Goal: Browse casually: Explore the website without a specific task or goal

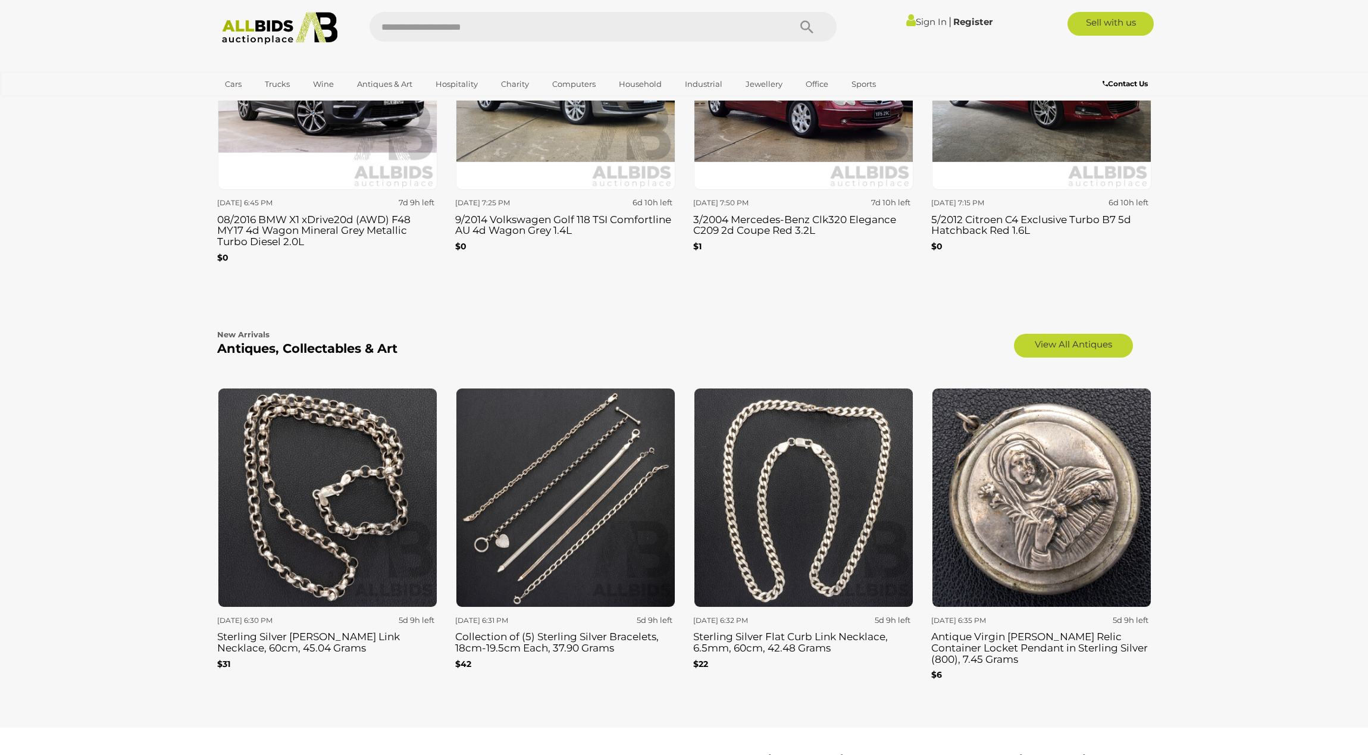
scroll to position [1735, 0]
click at [1078, 336] on link "View All Antiques" at bounding box center [1073, 345] width 119 height 24
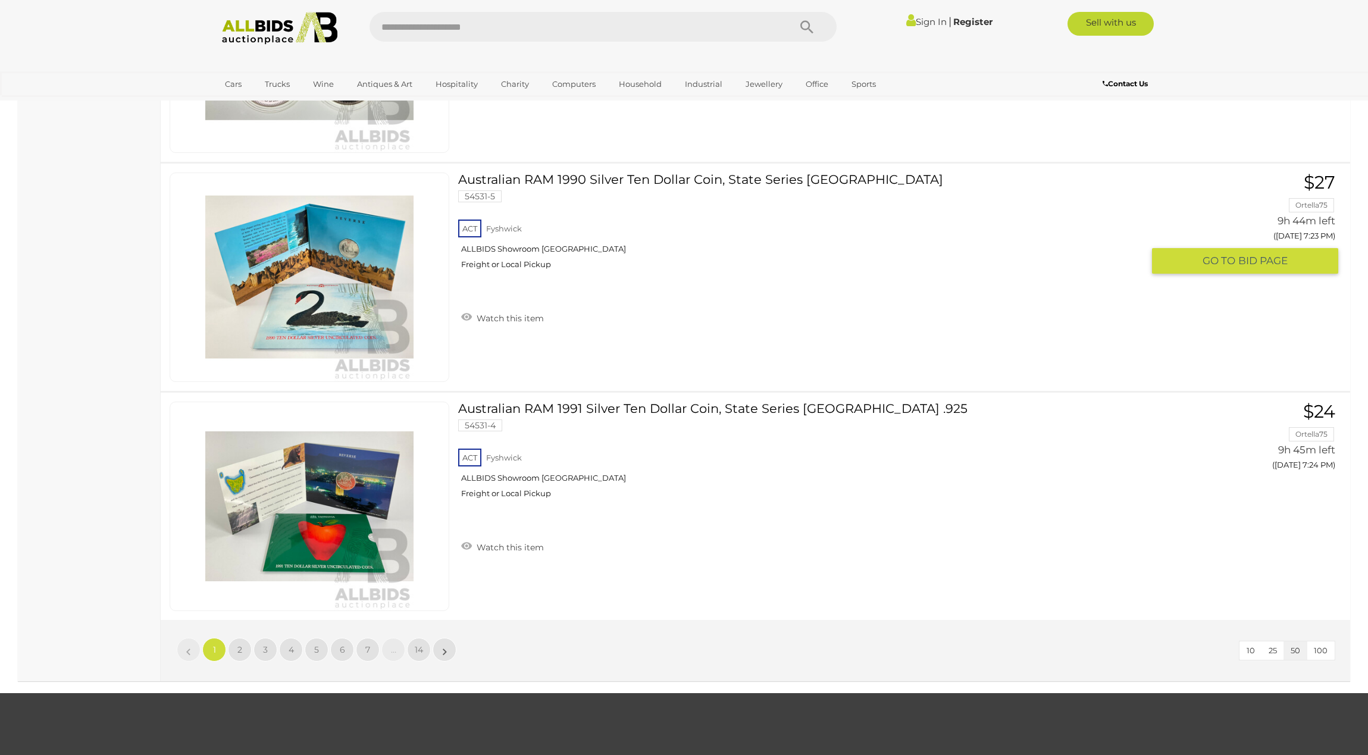
scroll to position [11163, 0]
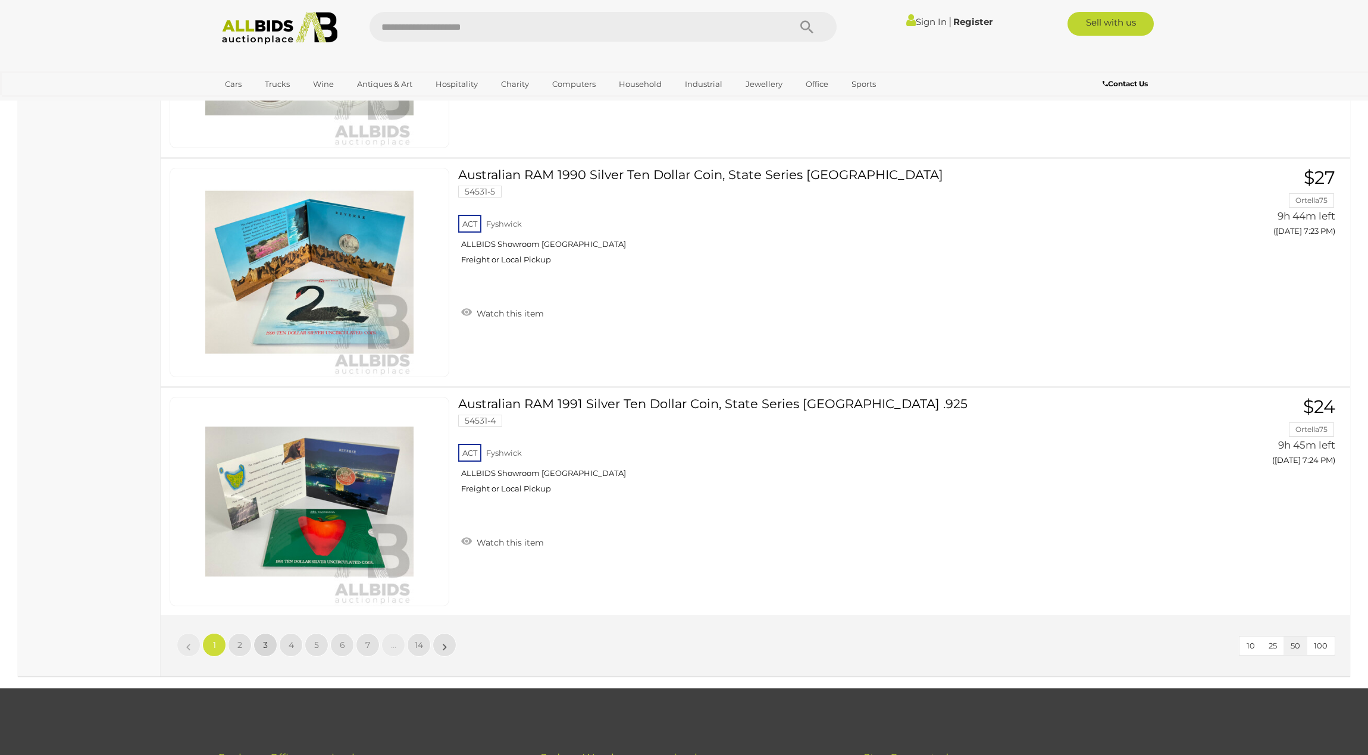
click at [267, 640] on span "3" at bounding box center [265, 645] width 5 height 11
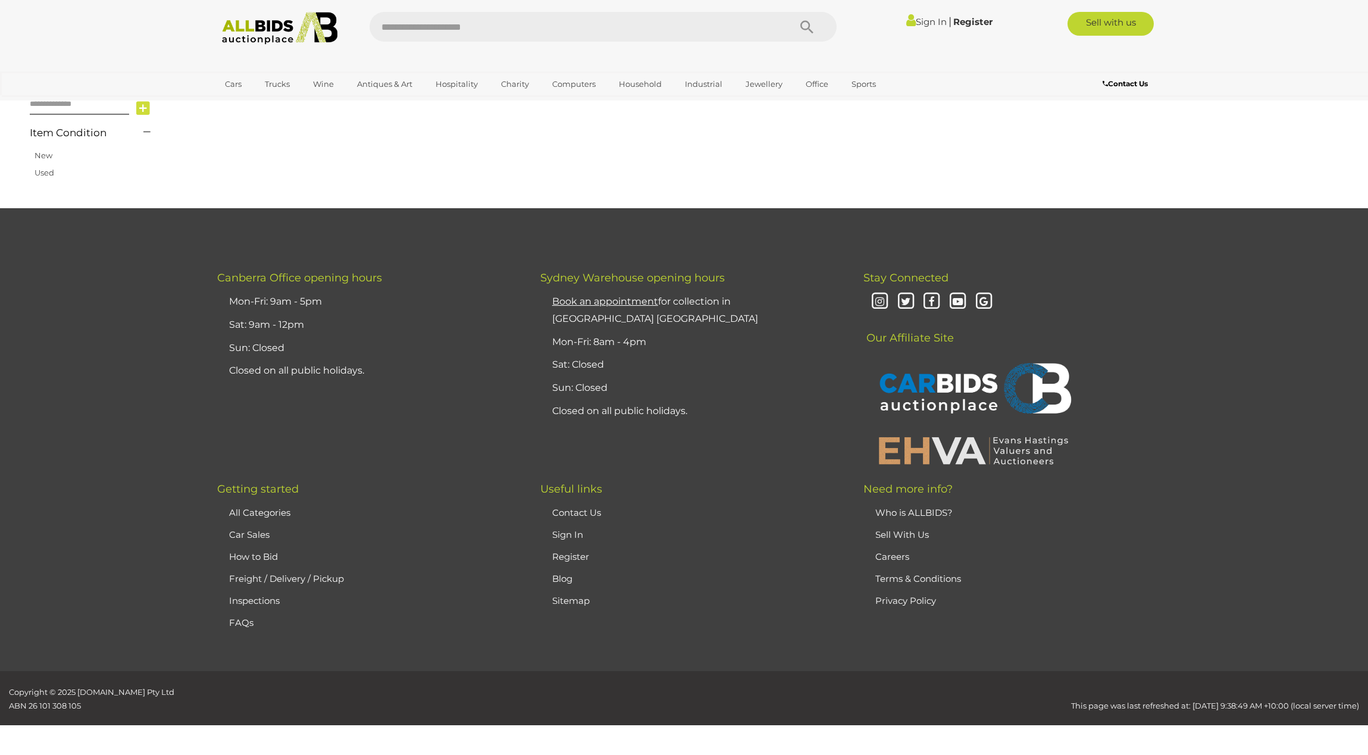
scroll to position [189, 0]
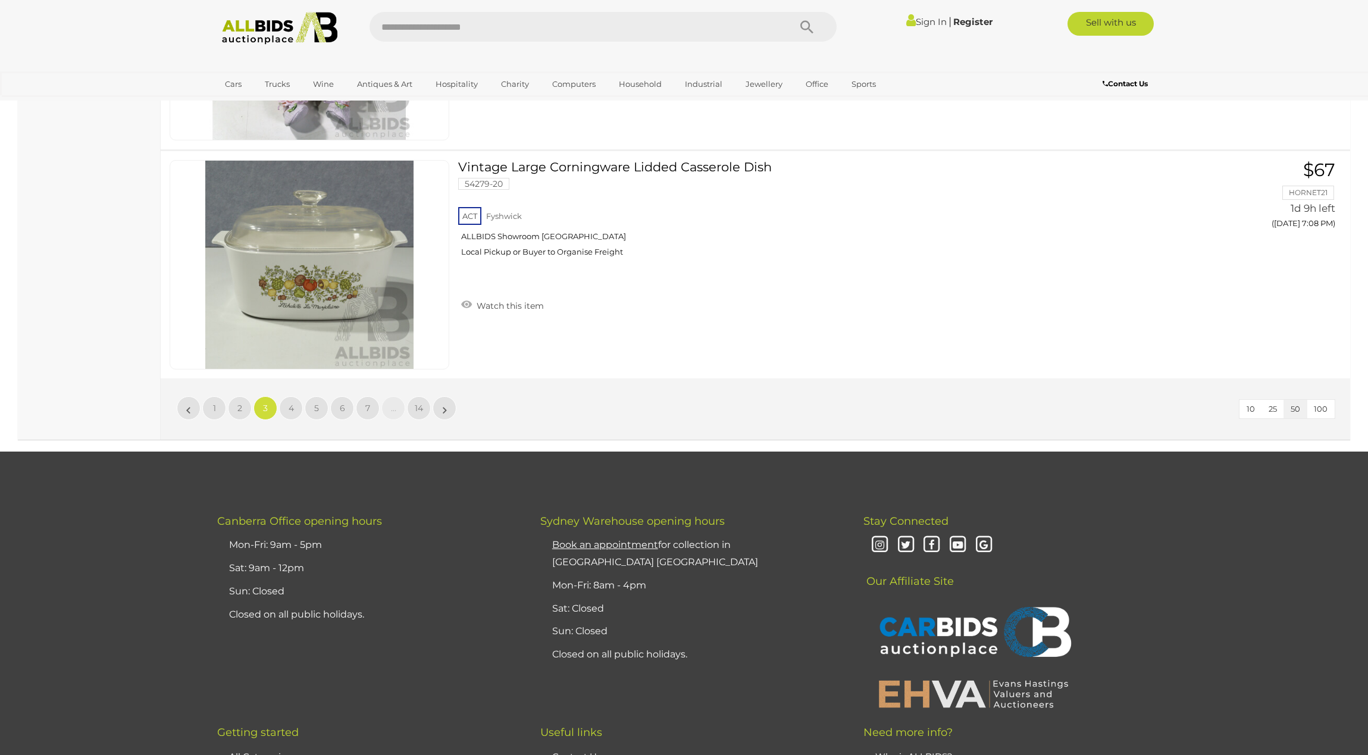
scroll to position [11401, 0]
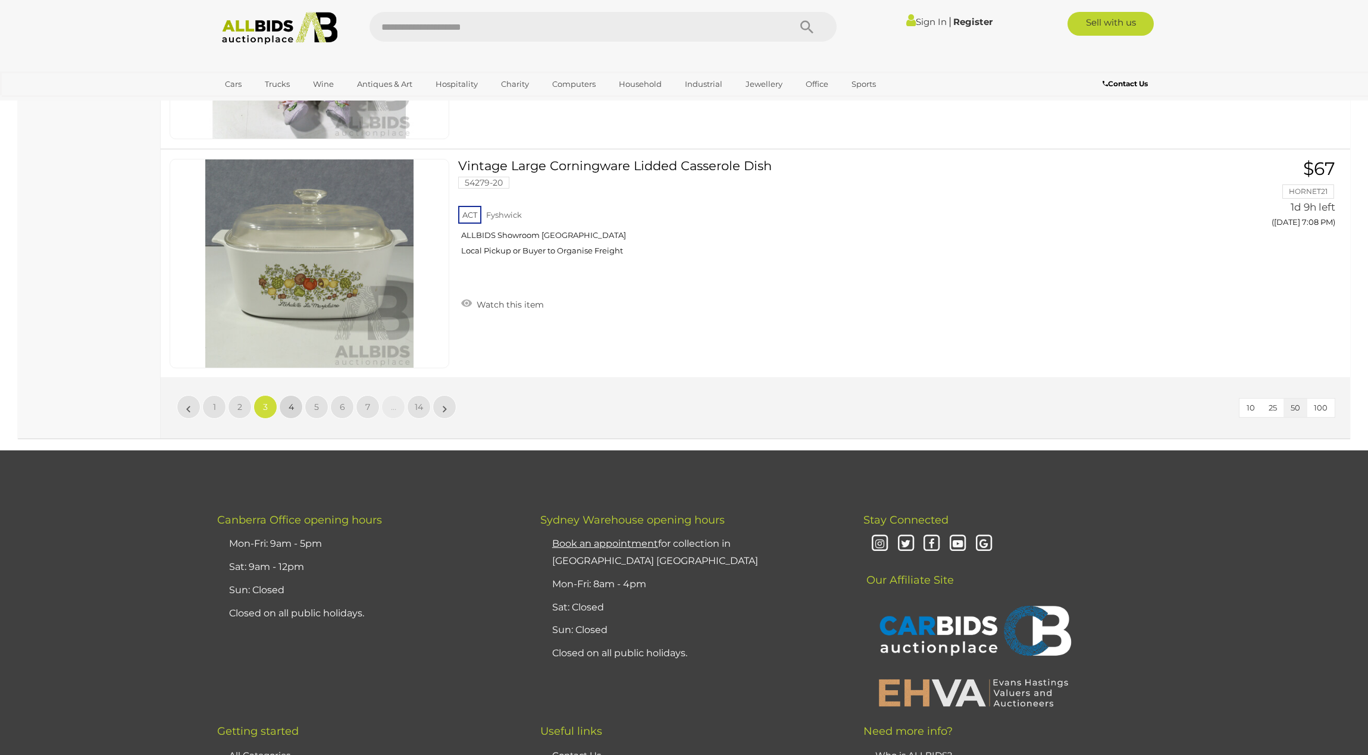
click at [292, 402] on span "4" at bounding box center [291, 407] width 5 height 11
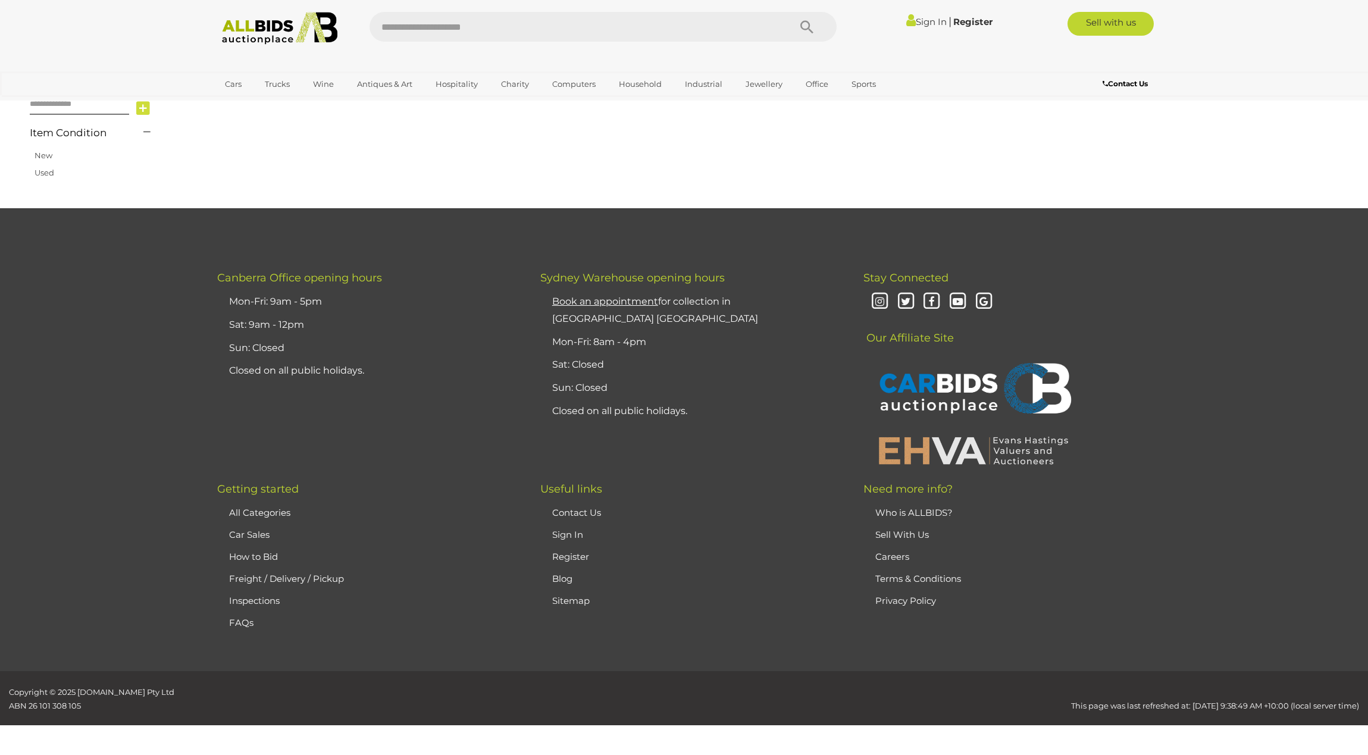
scroll to position [189, 0]
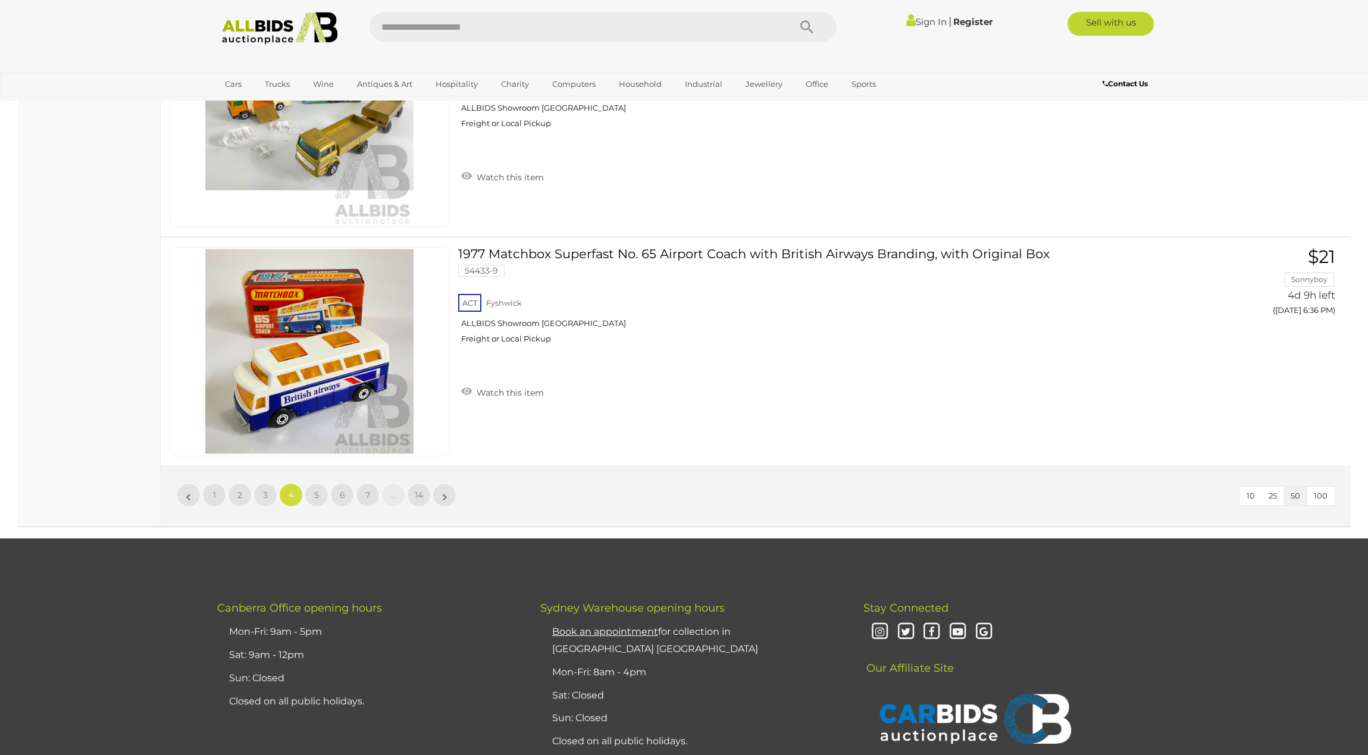
scroll to position [11313, 0]
click at [318, 489] on span "5" at bounding box center [316, 494] width 5 height 11
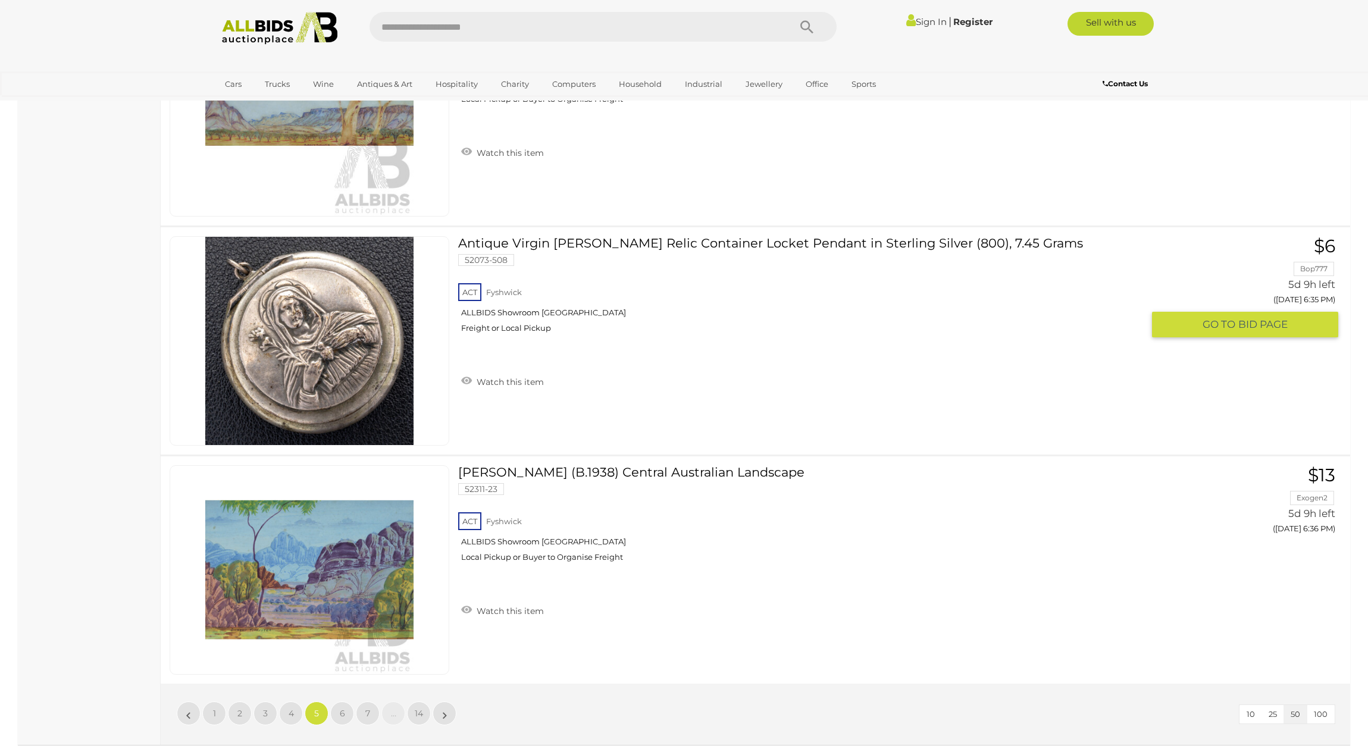
scroll to position [11095, 0]
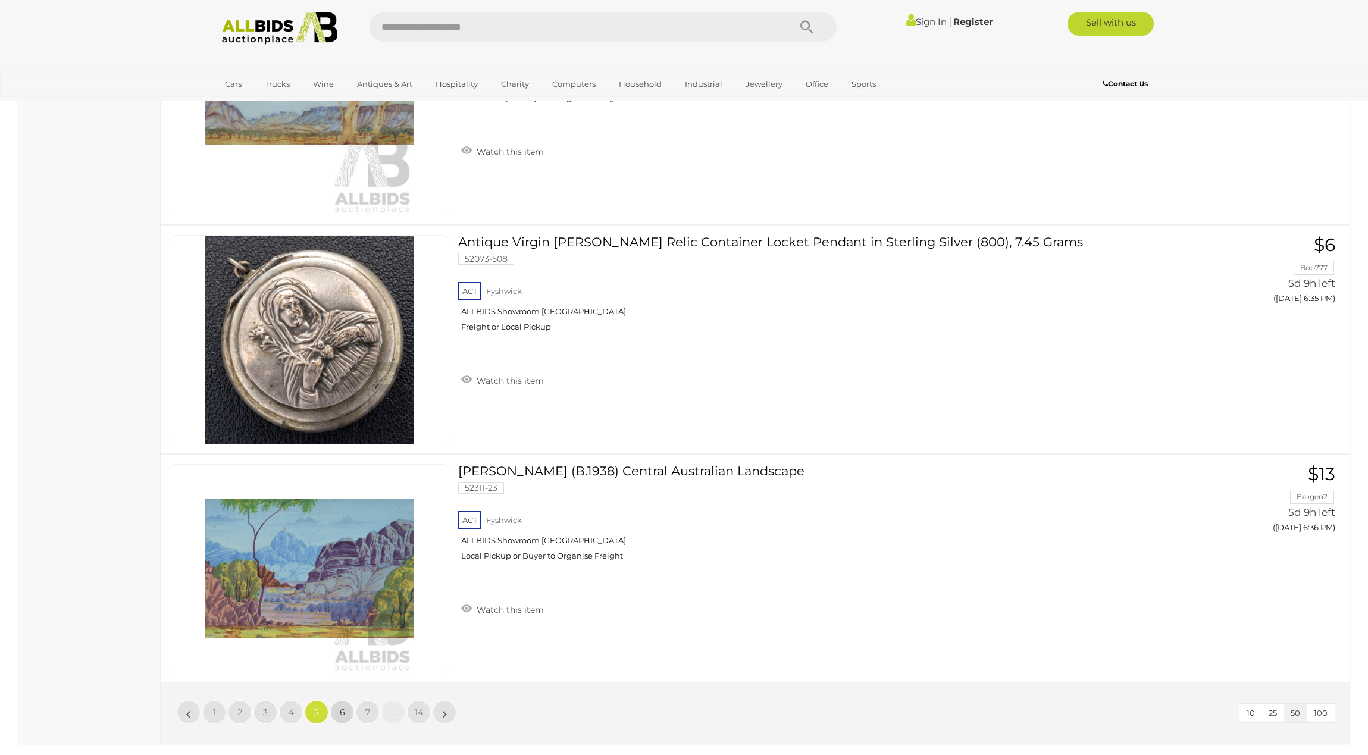
click at [342, 707] on span "6" at bounding box center [342, 712] width 5 height 11
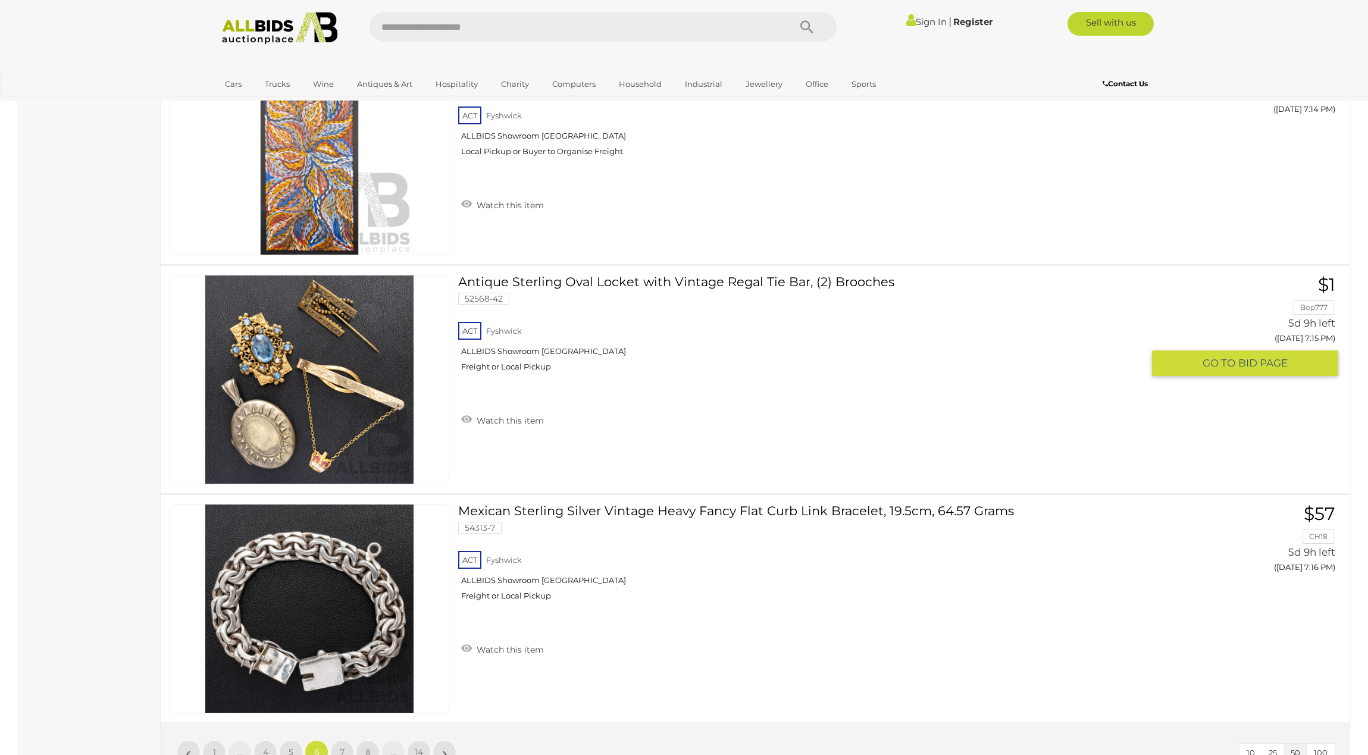
scroll to position [11056, 0]
click at [340, 746] on span "7" at bounding box center [342, 751] width 5 height 11
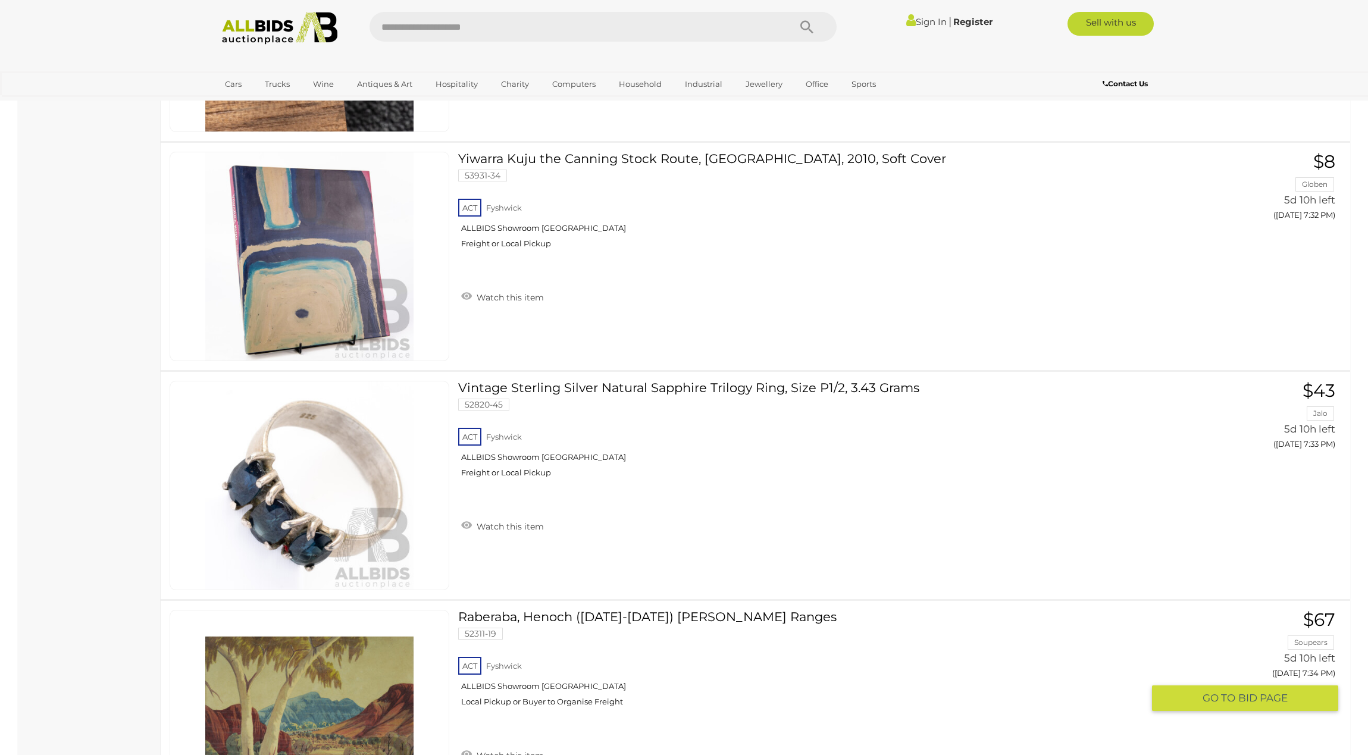
scroll to position [5253, 0]
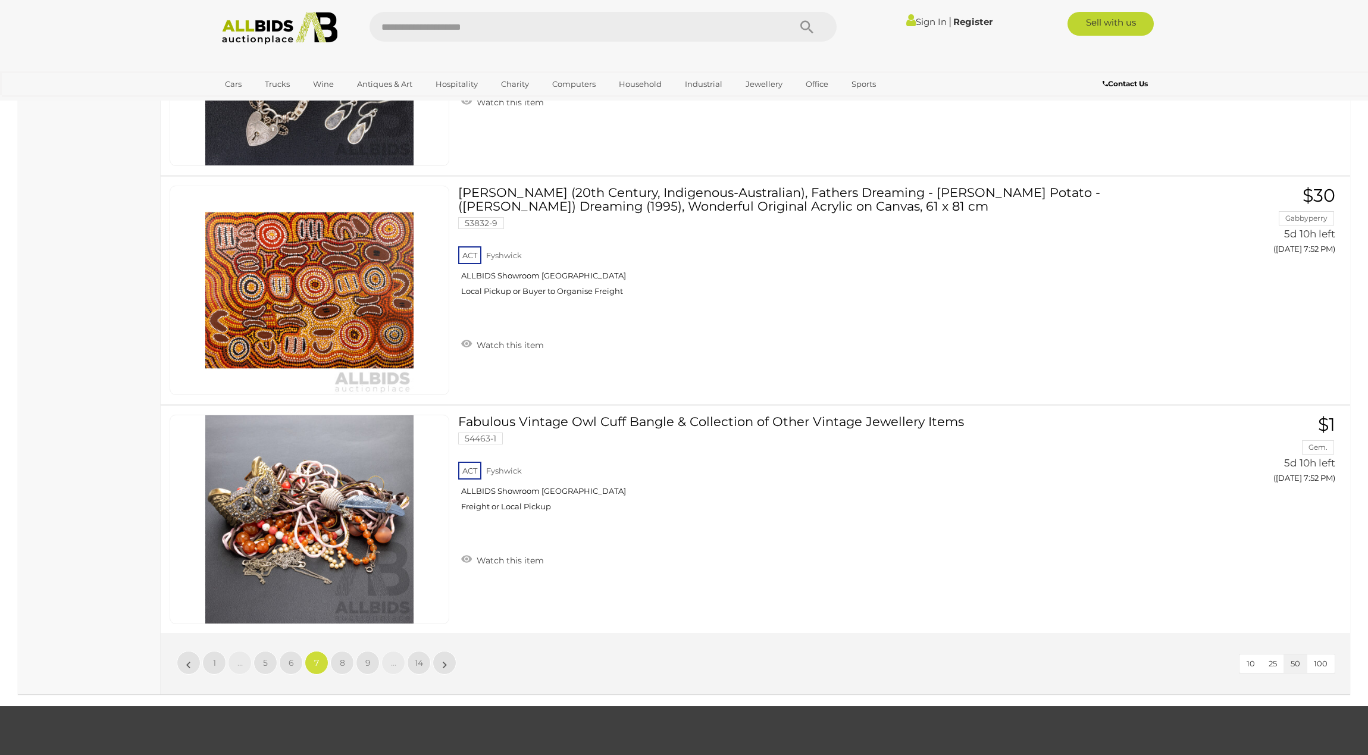
scroll to position [11149, 0]
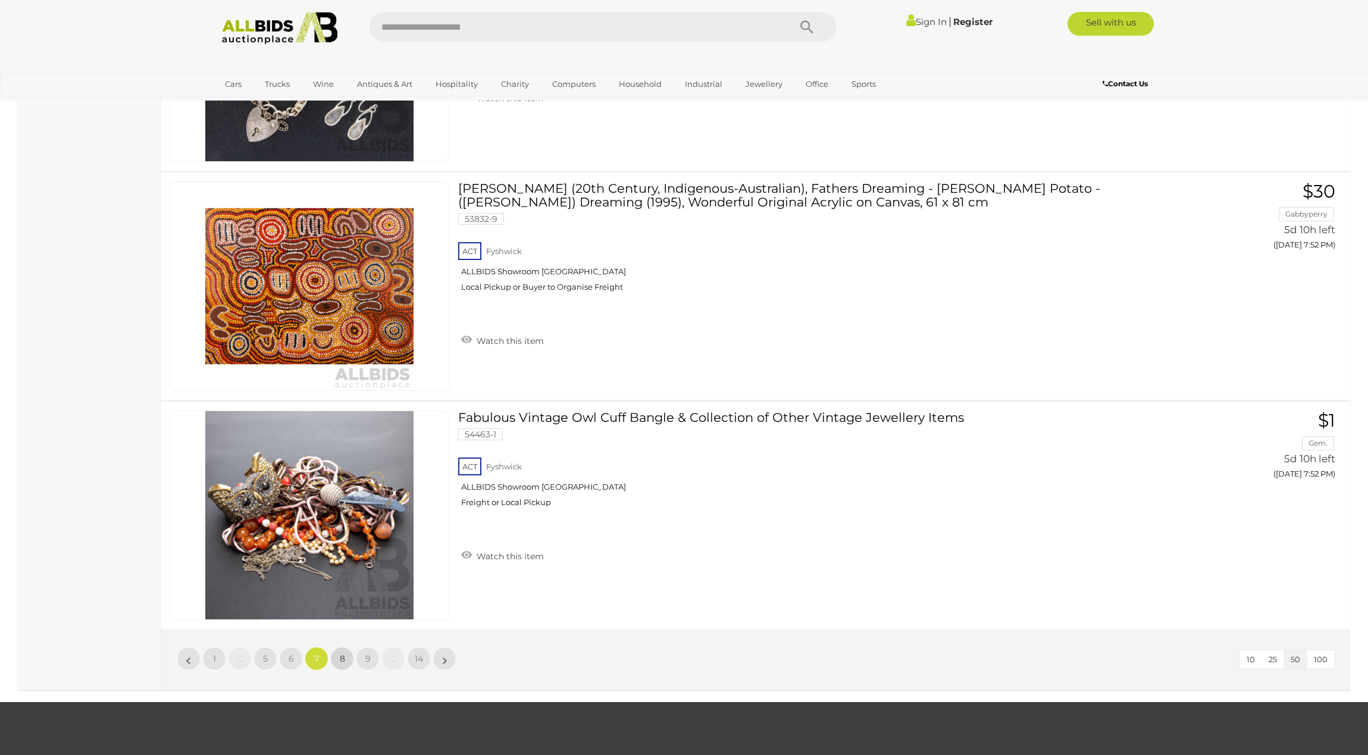
click at [341, 653] on span "8" at bounding box center [342, 658] width 5 height 11
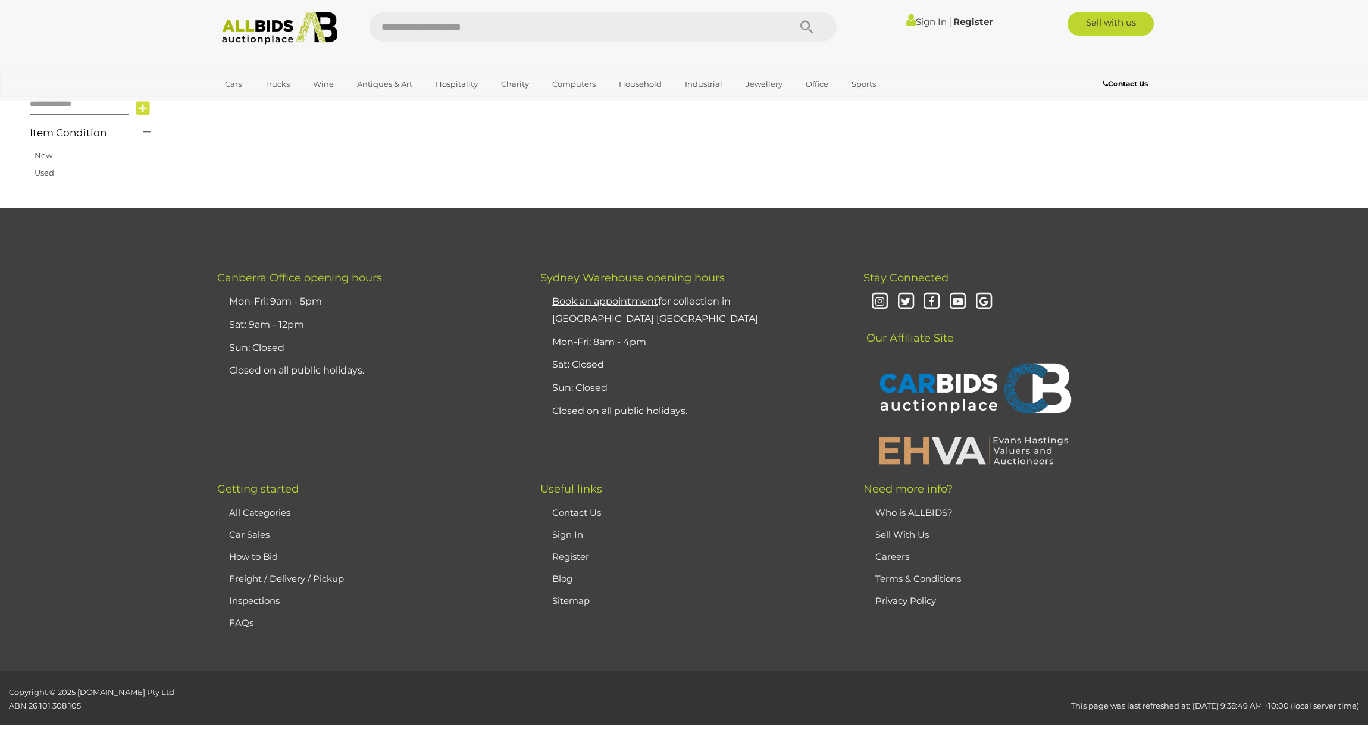
scroll to position [189, 0]
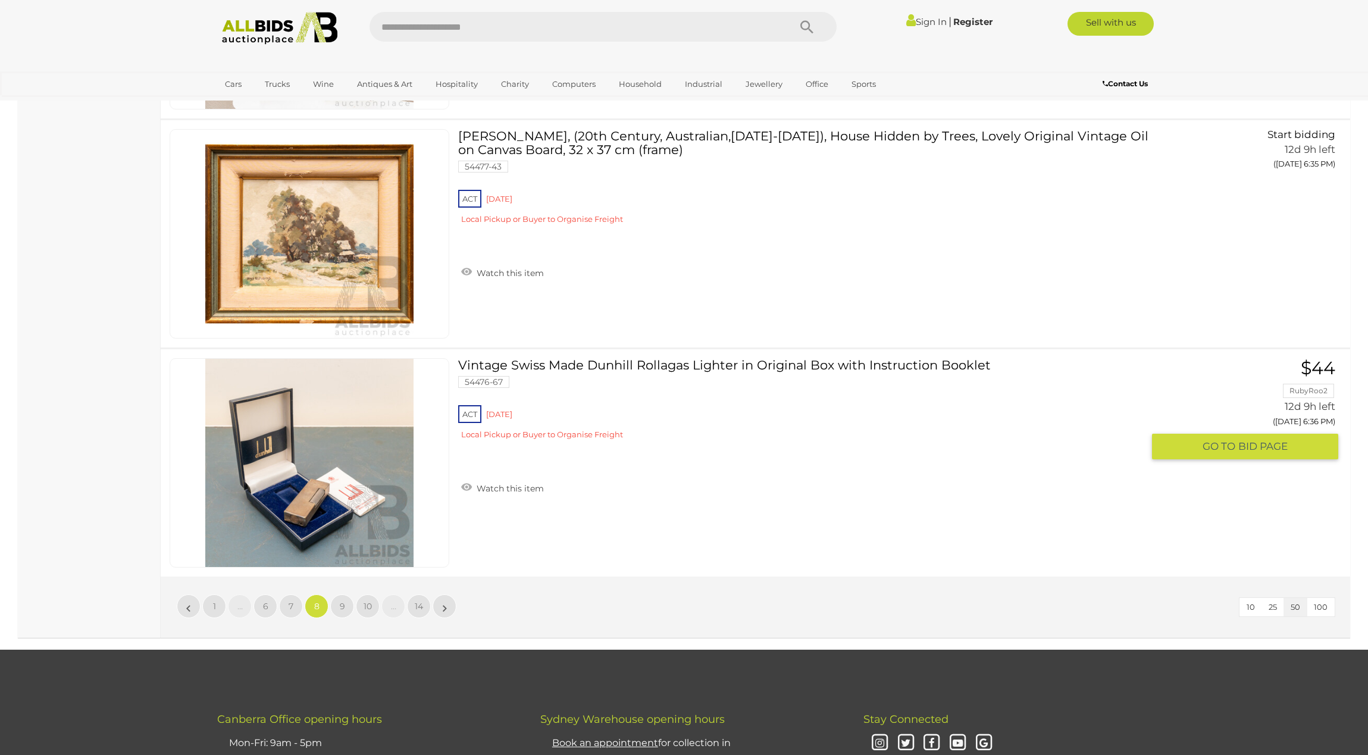
scroll to position [11203, 0]
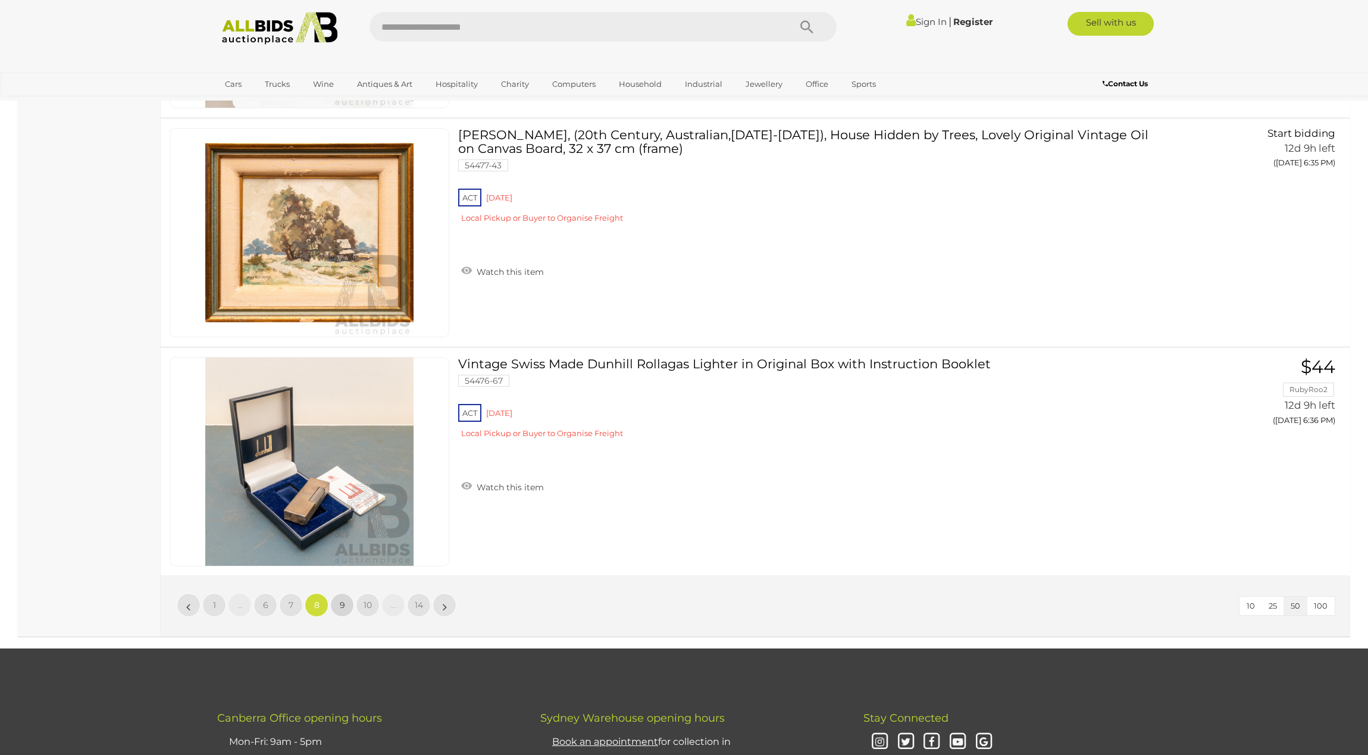
click at [341, 600] on span "9" at bounding box center [342, 605] width 5 height 11
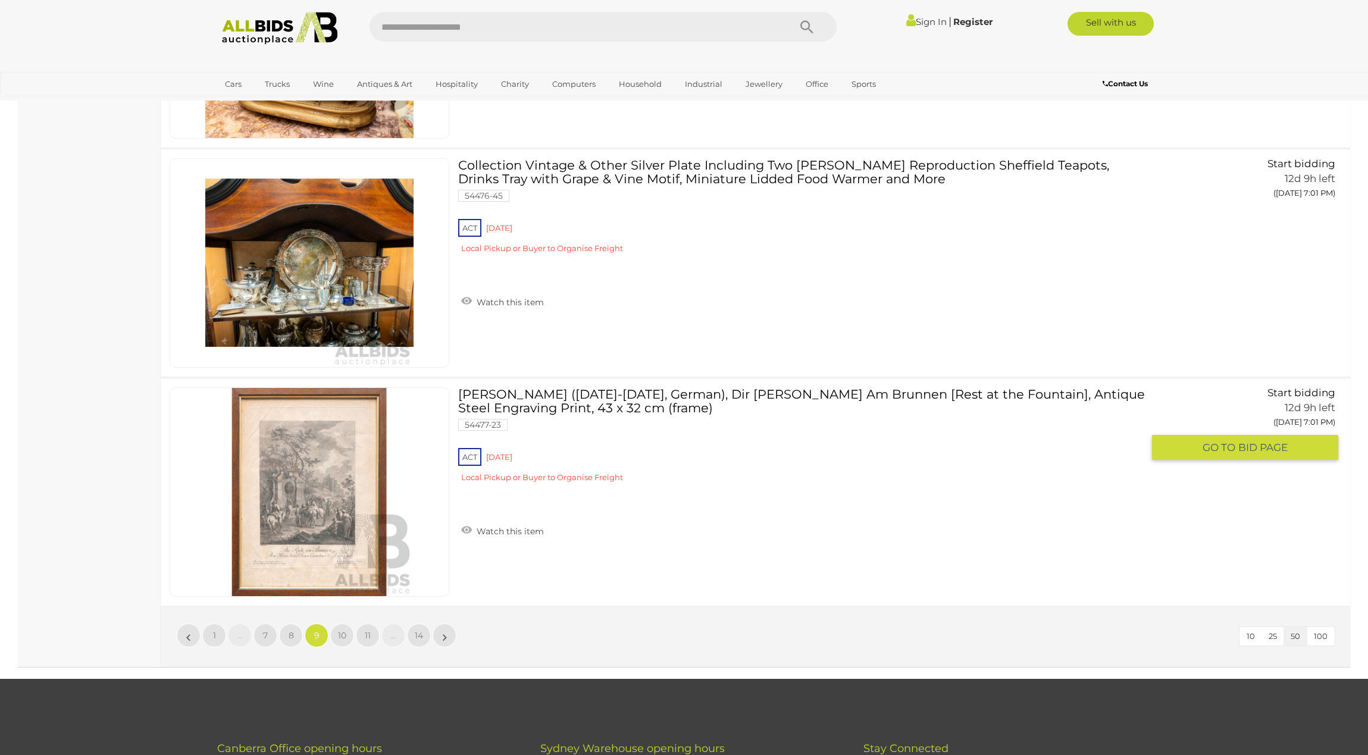
scroll to position [11173, 0]
click at [340, 630] on span "10" at bounding box center [342, 635] width 8 height 11
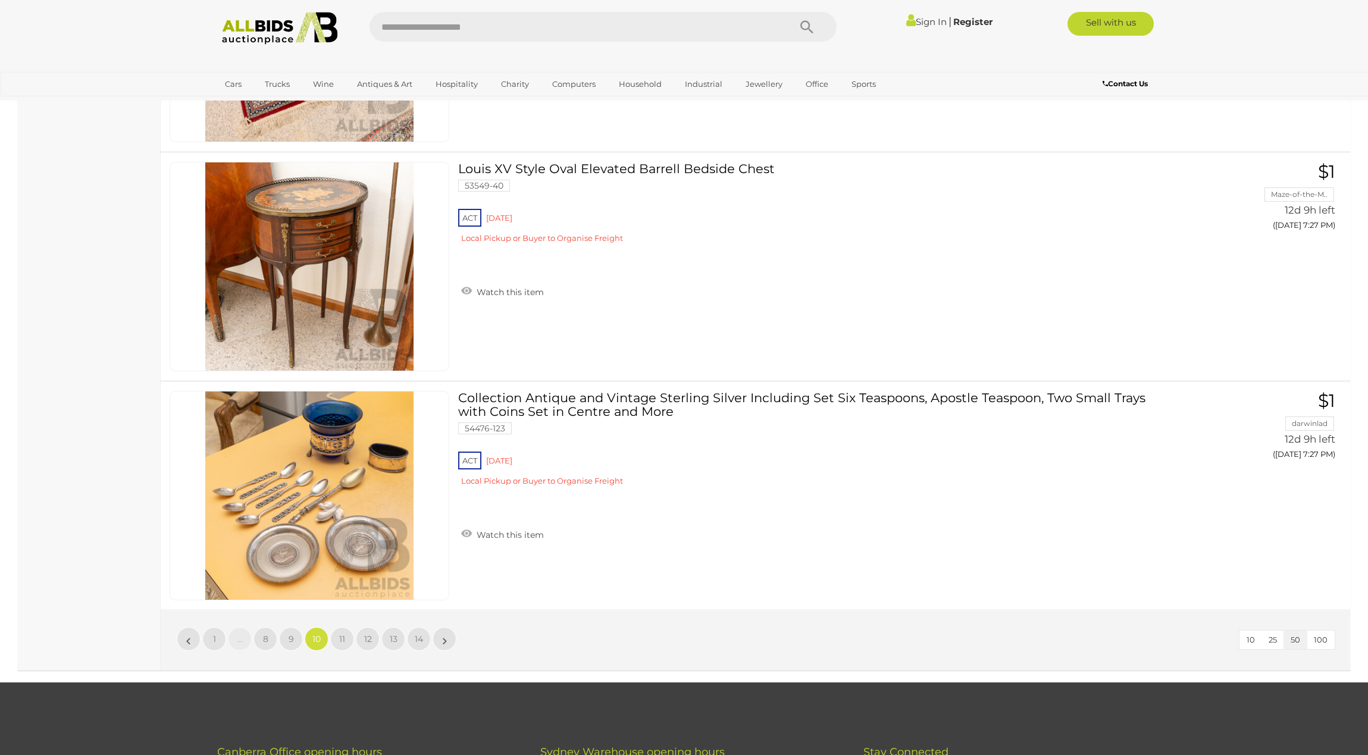
scroll to position [11169, 0]
click at [345, 633] on span "11" at bounding box center [342, 638] width 6 height 11
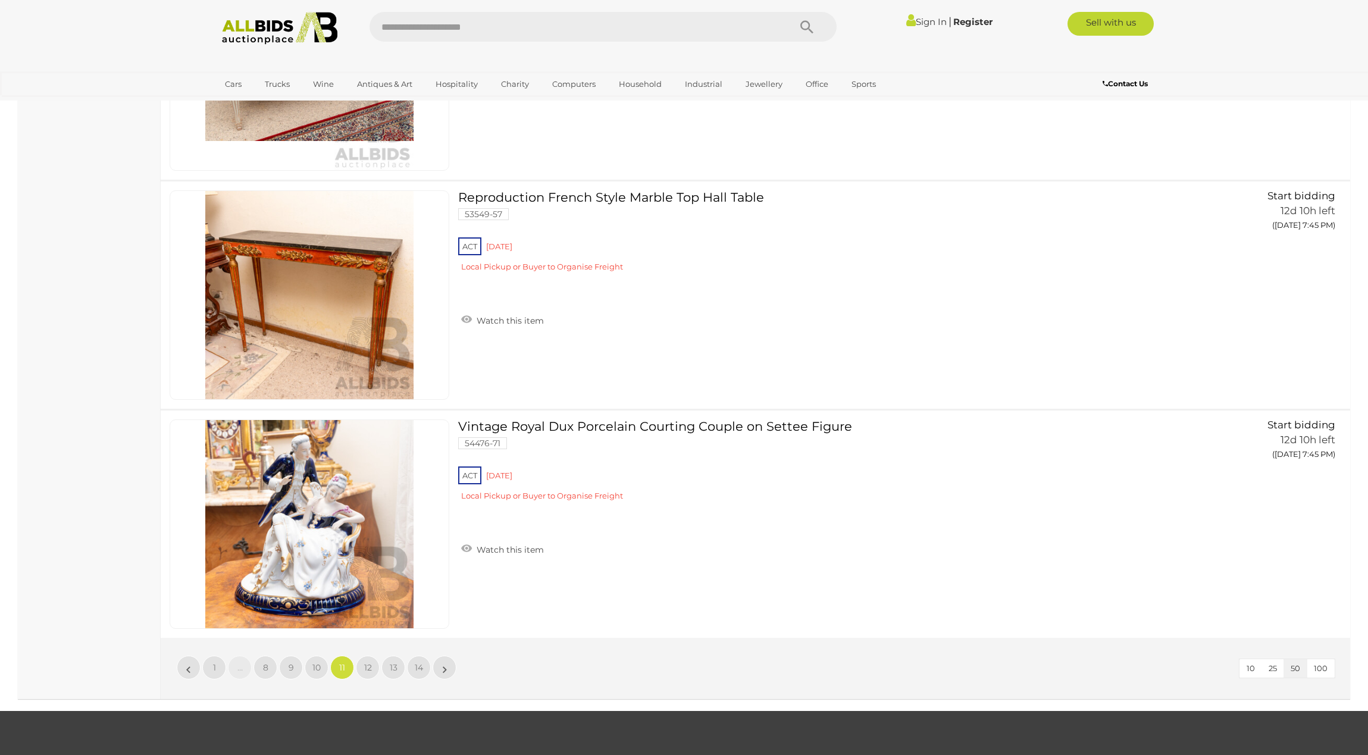
scroll to position [11141, 0]
click at [369, 662] on span "12" at bounding box center [368, 667] width 8 height 11
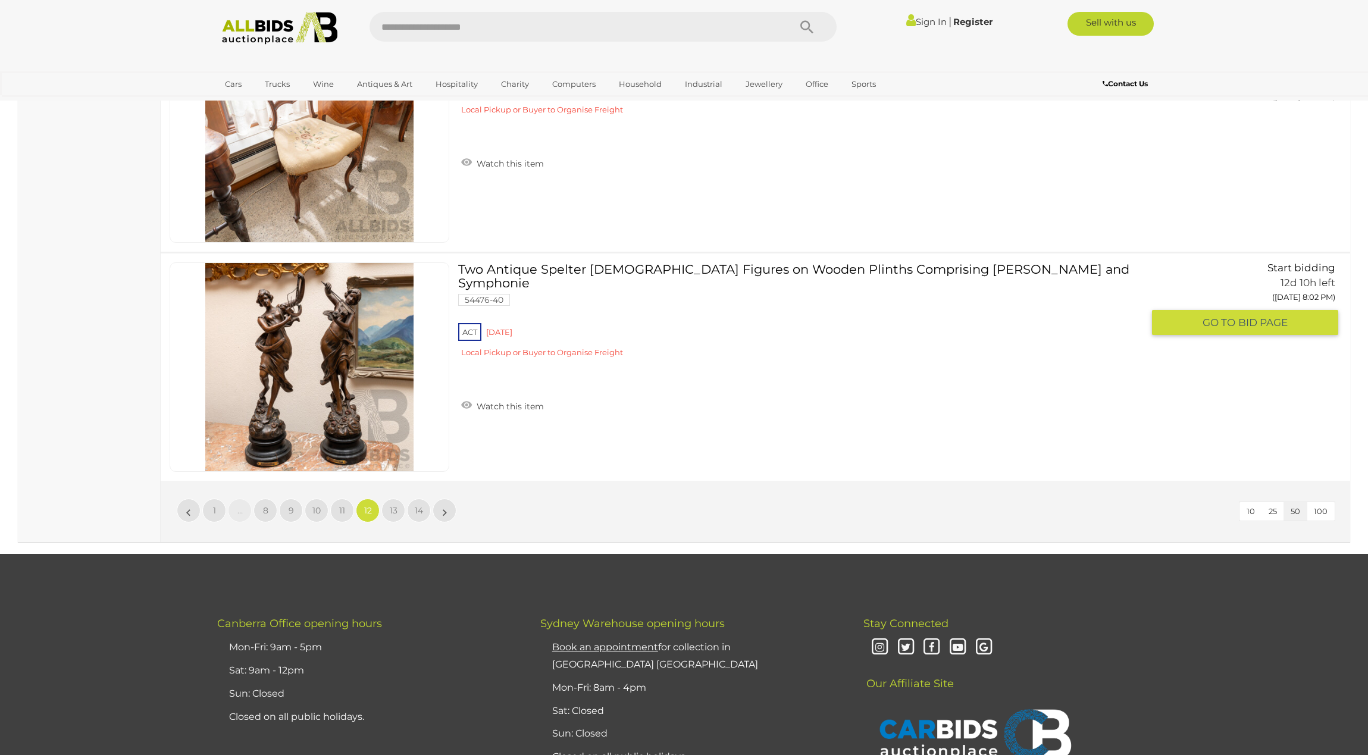
scroll to position [11303, 0]
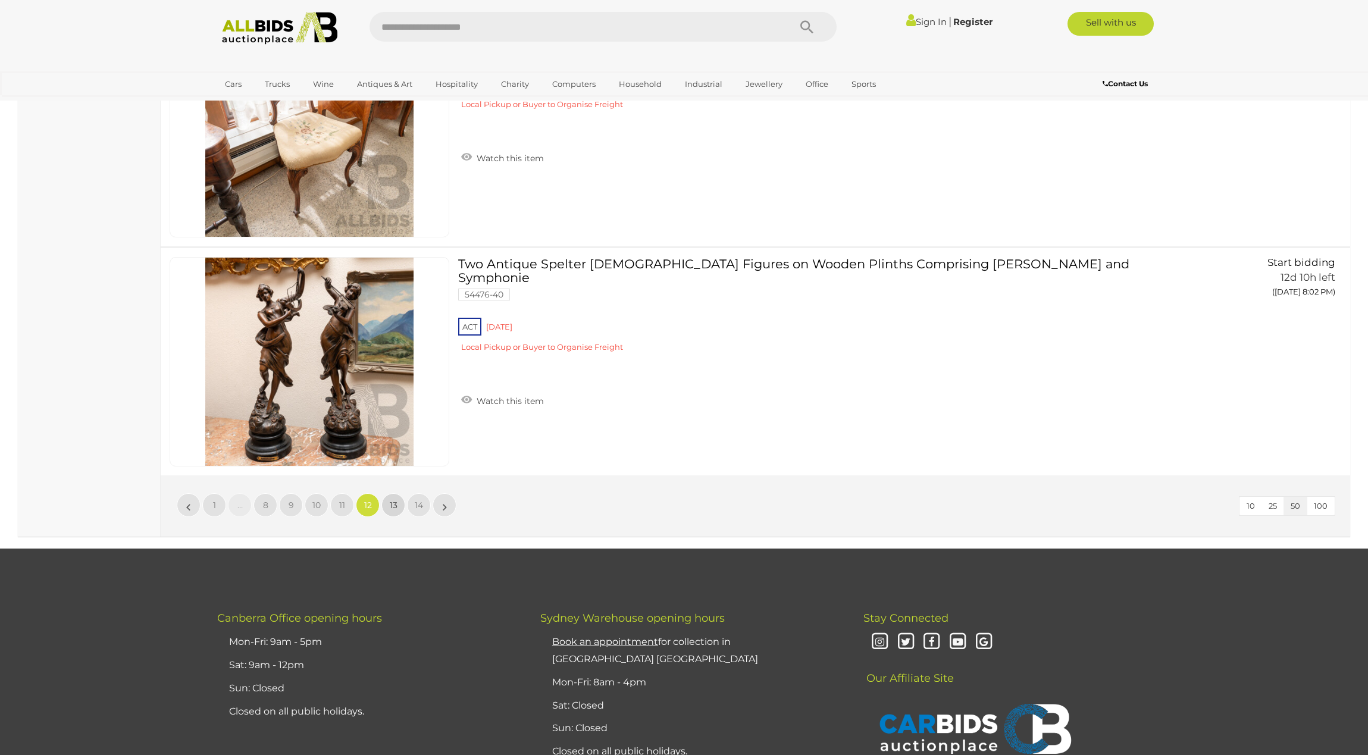
click at [394, 500] on span "13" at bounding box center [394, 505] width 8 height 11
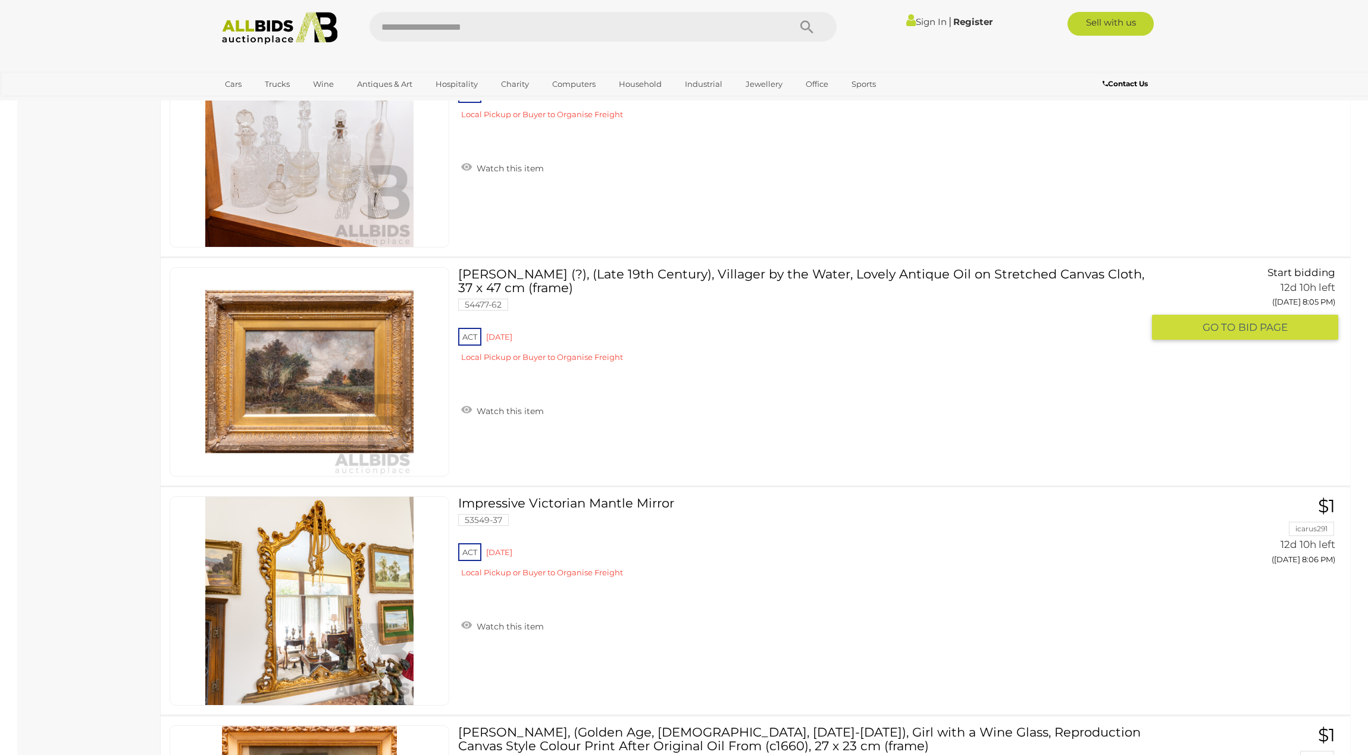
scroll to position [1213, 0]
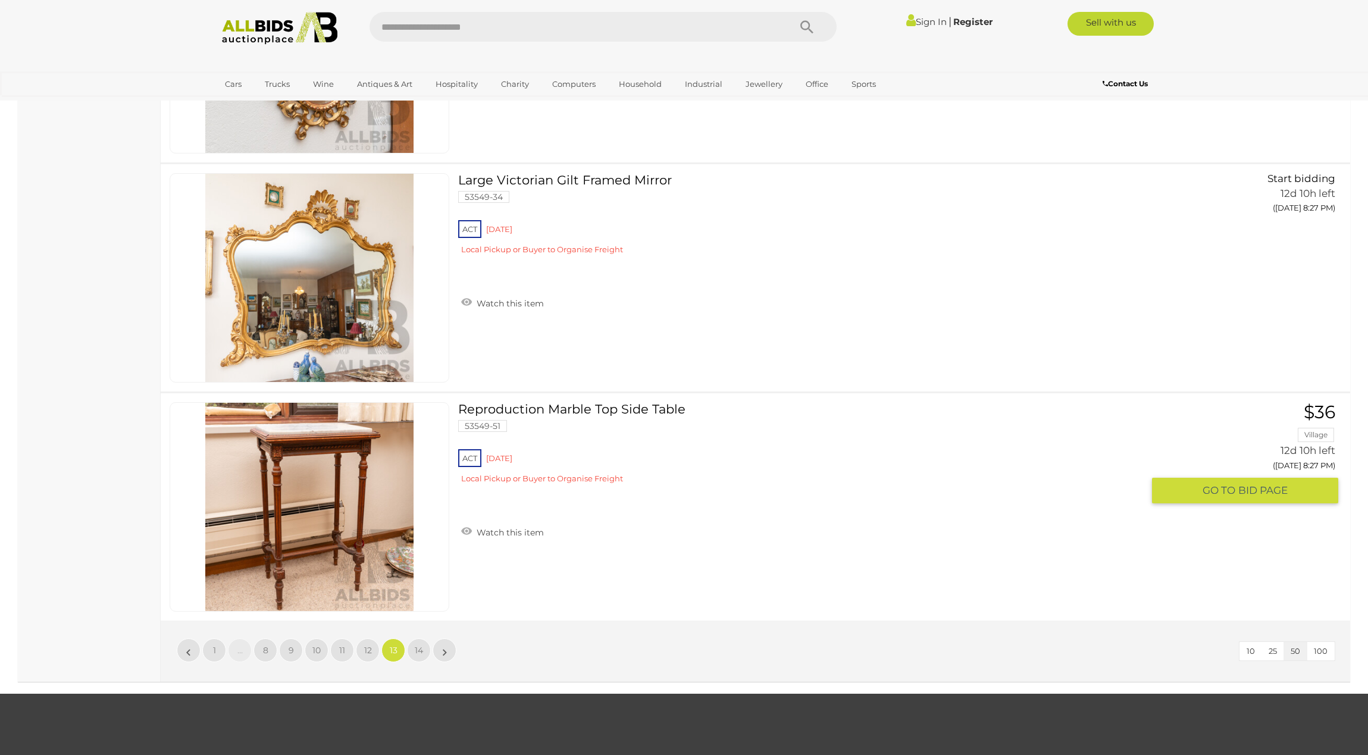
scroll to position [11159, 0]
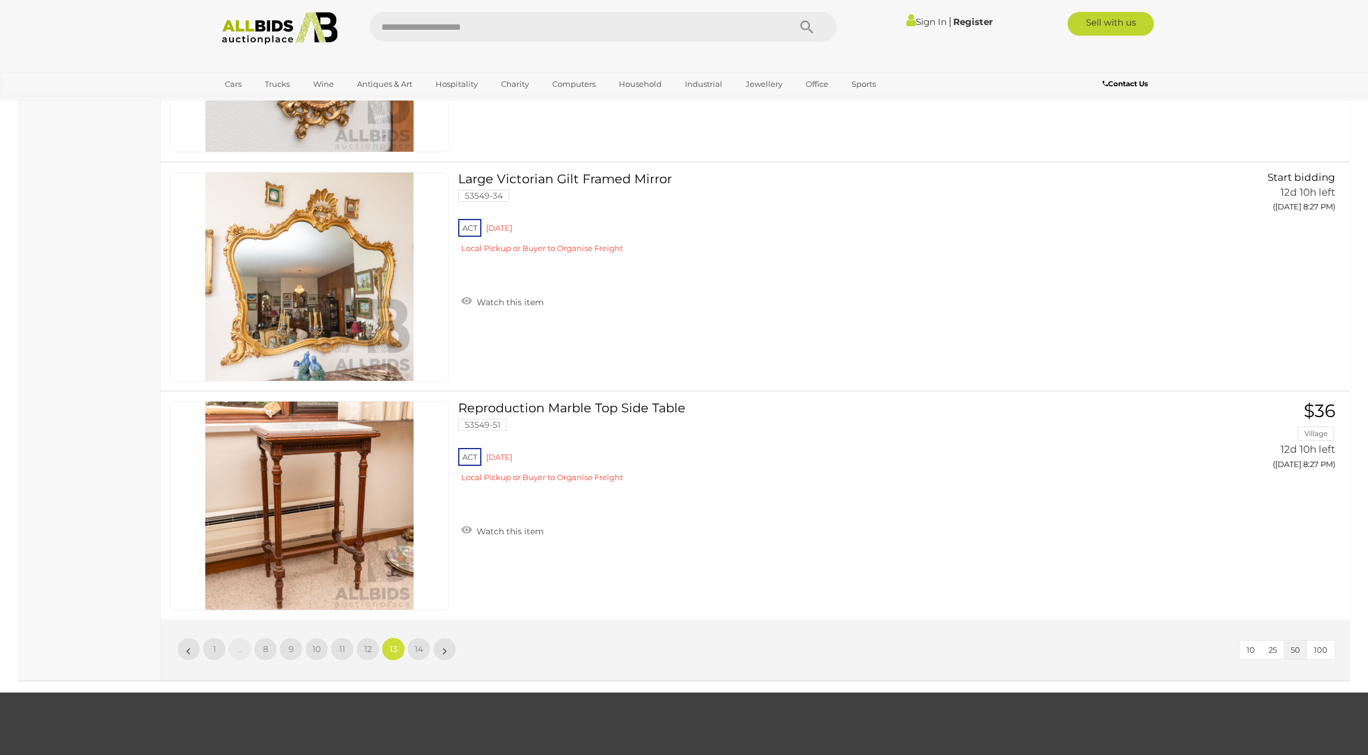
click at [417, 644] on span "14" at bounding box center [419, 649] width 8 height 11
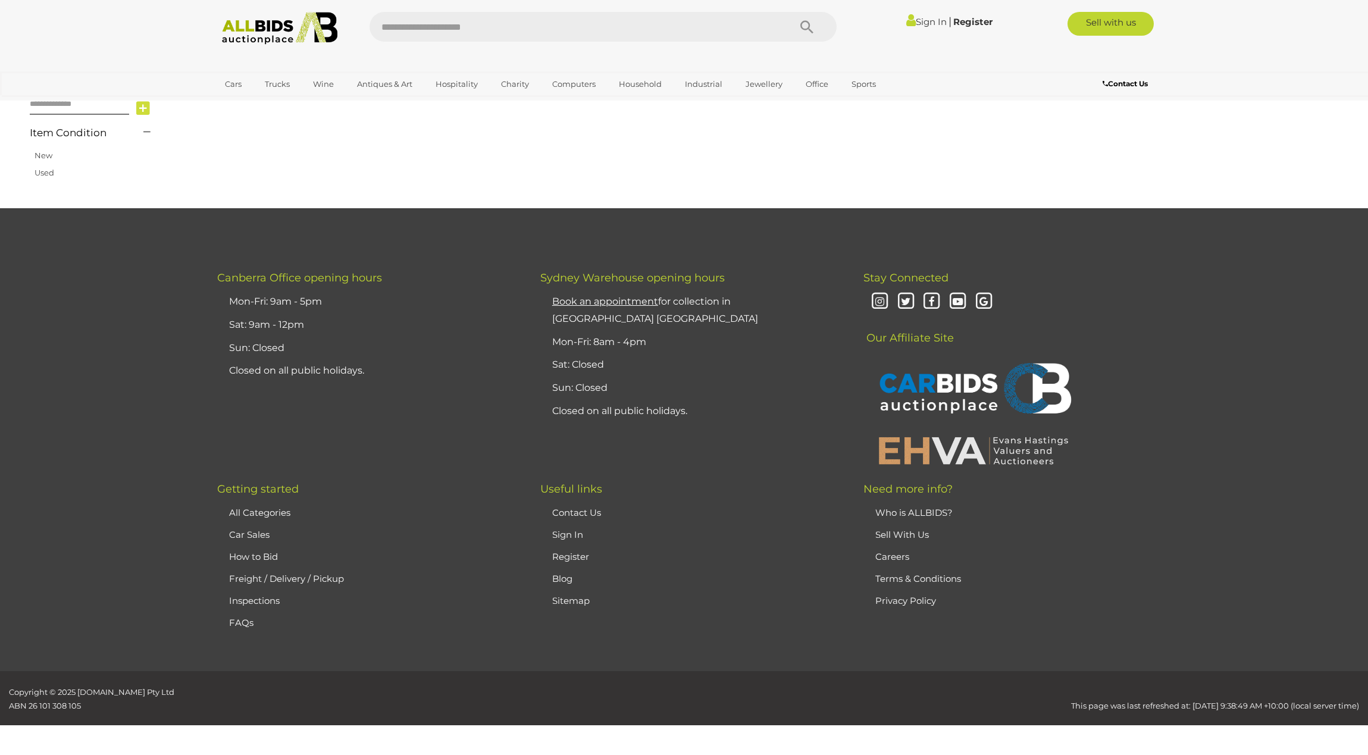
scroll to position [189, 0]
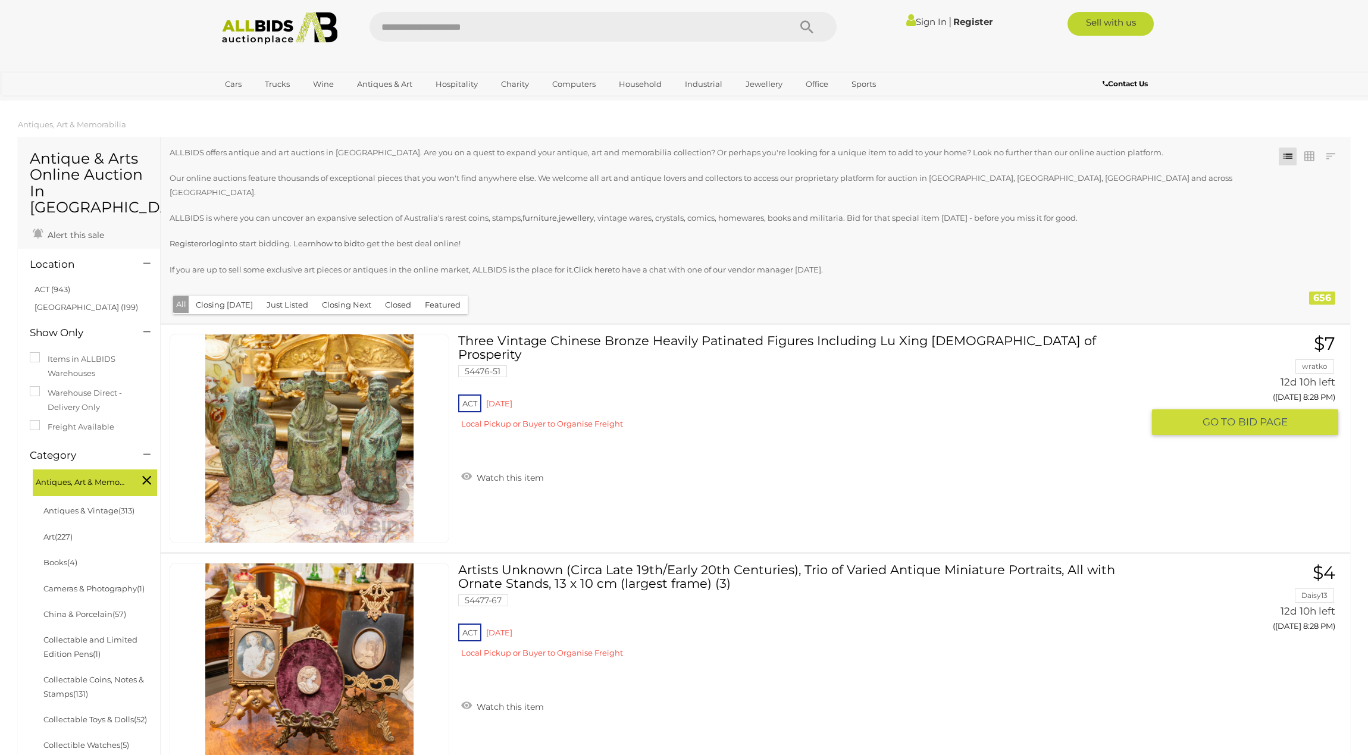
click at [308, 442] on img at bounding box center [309, 438] width 208 height 208
click at [255, 30] on img at bounding box center [279, 28] width 129 height 33
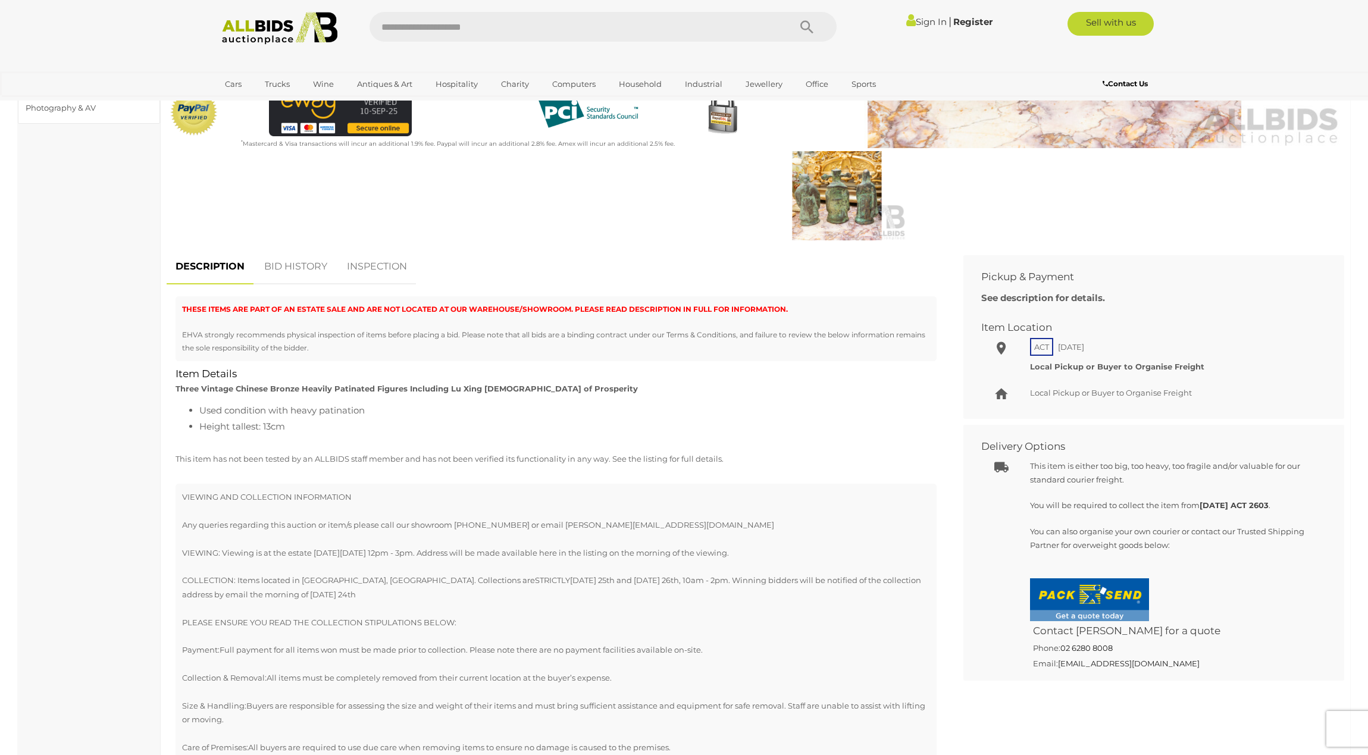
scroll to position [373, 0]
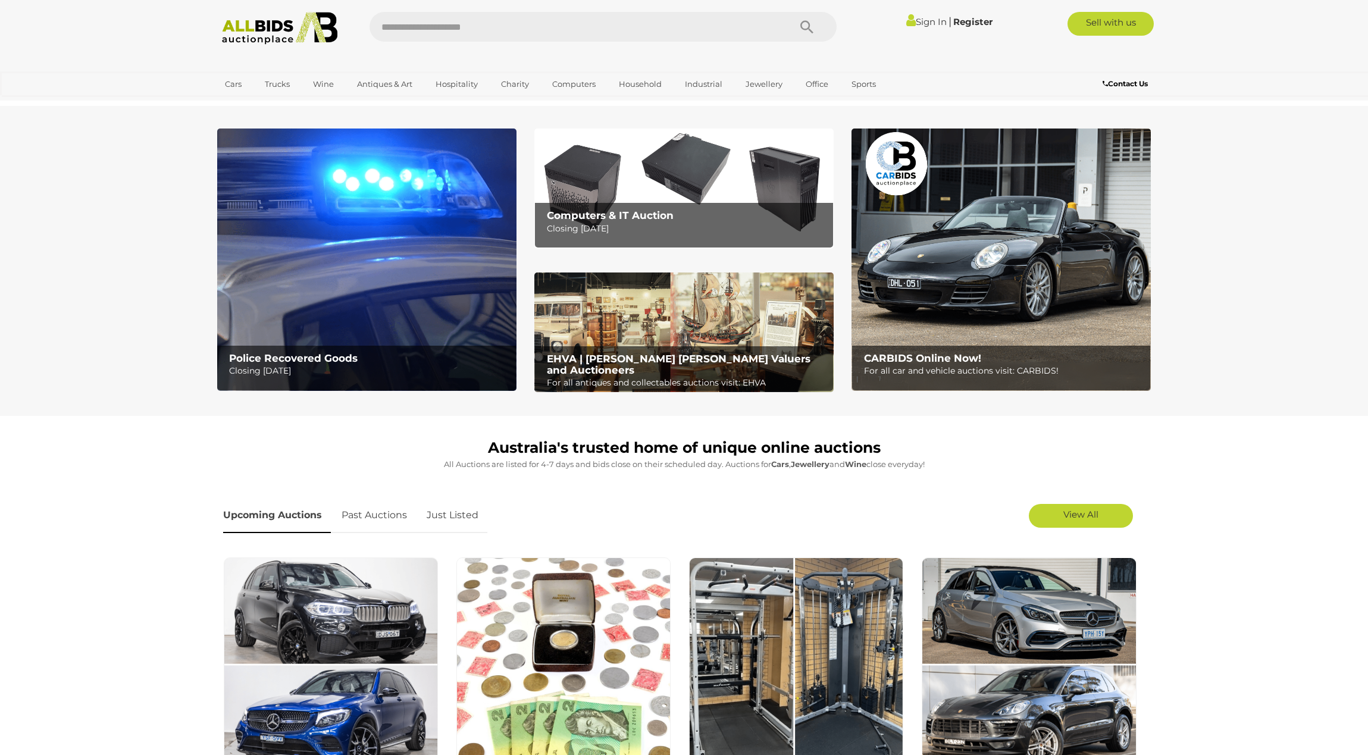
click at [380, 281] on img at bounding box center [366, 260] width 299 height 262
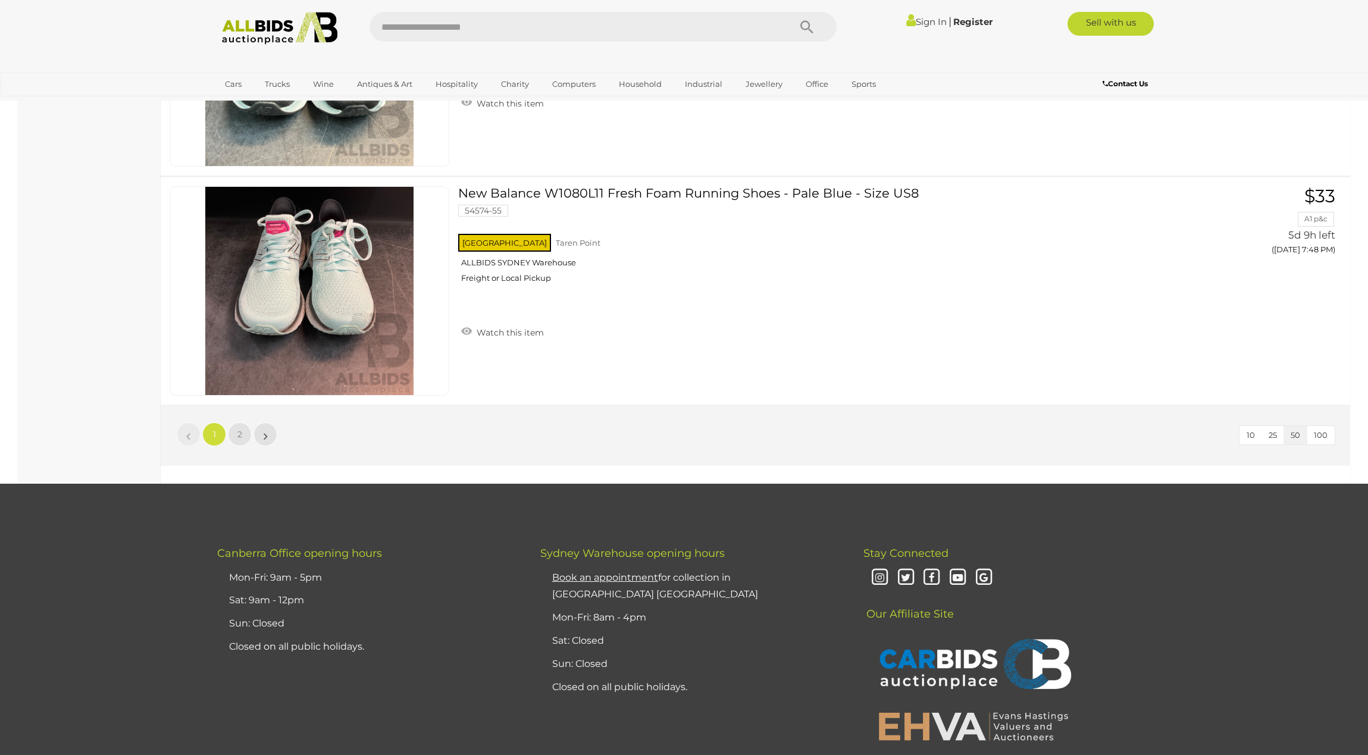
scroll to position [11303, 0]
click at [240, 430] on span "2" at bounding box center [239, 433] width 5 height 11
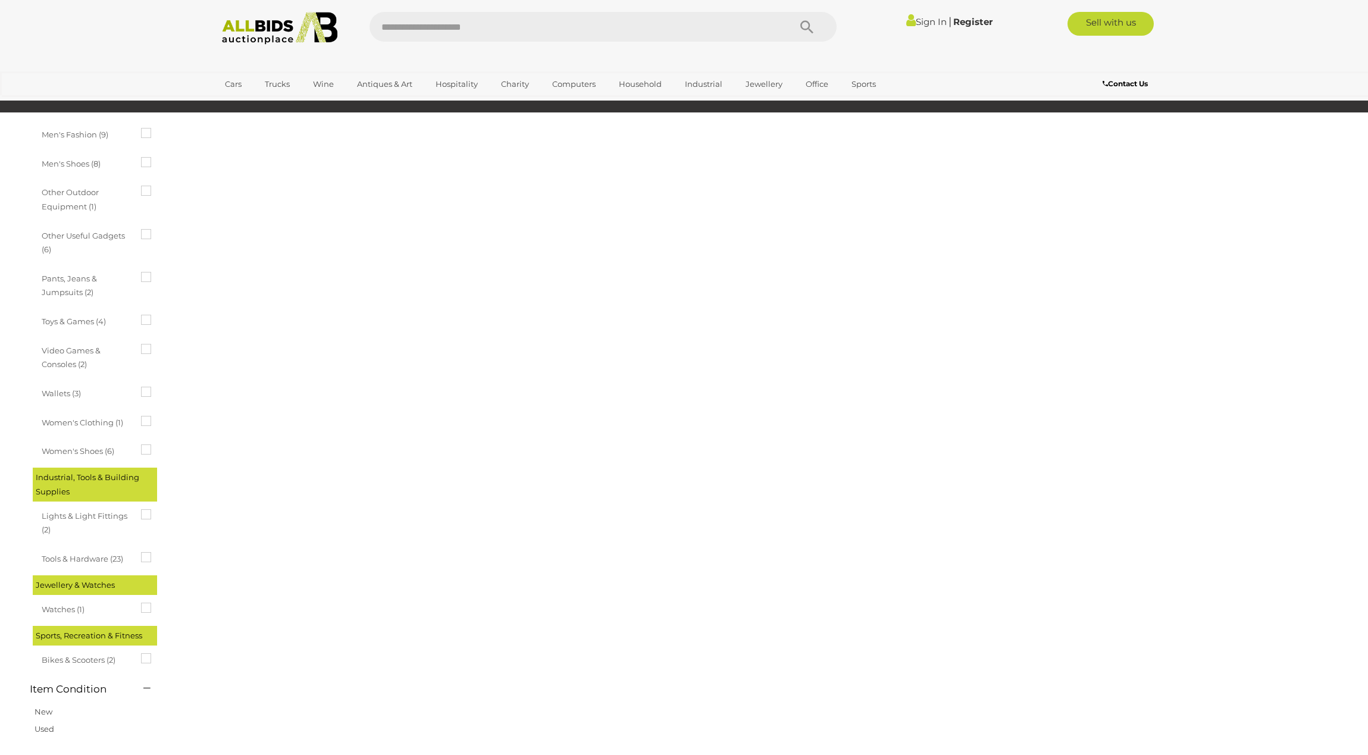
scroll to position [133, 0]
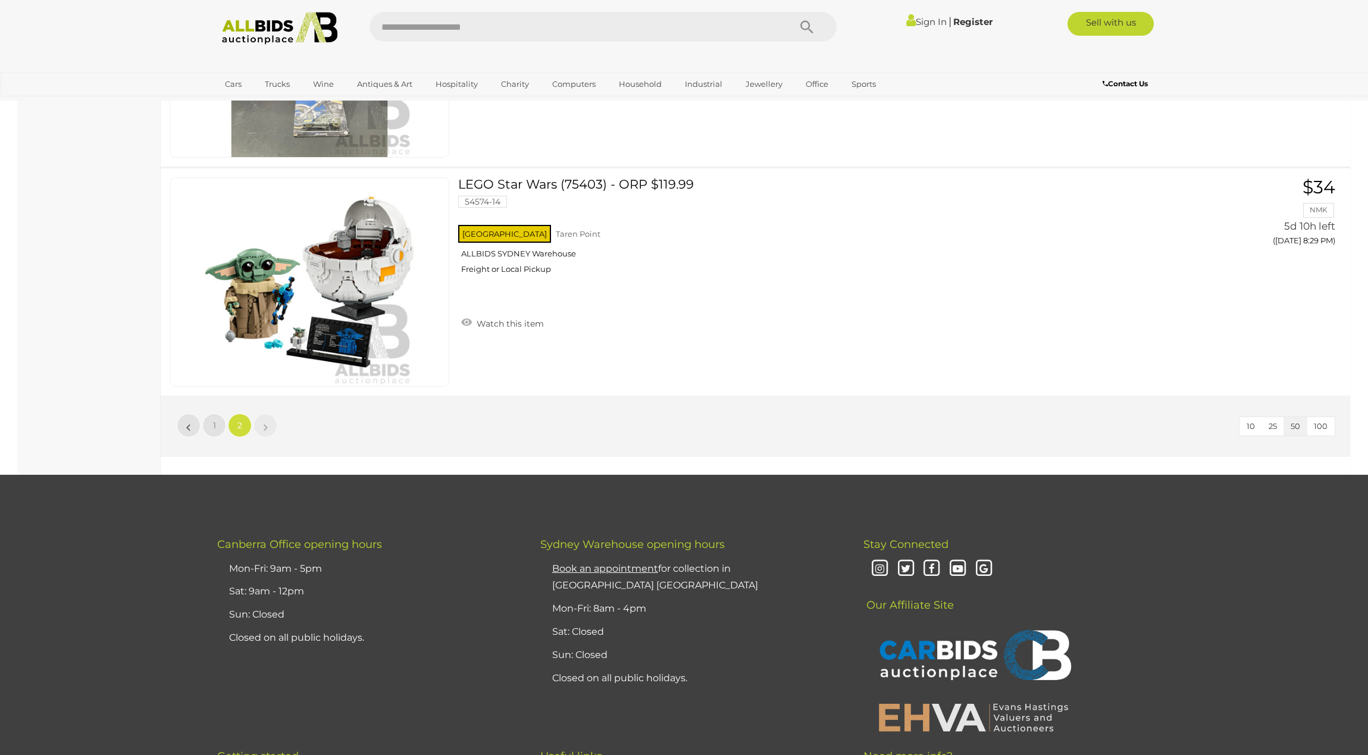
scroll to position [10853, 0]
click at [258, 24] on img at bounding box center [279, 28] width 129 height 33
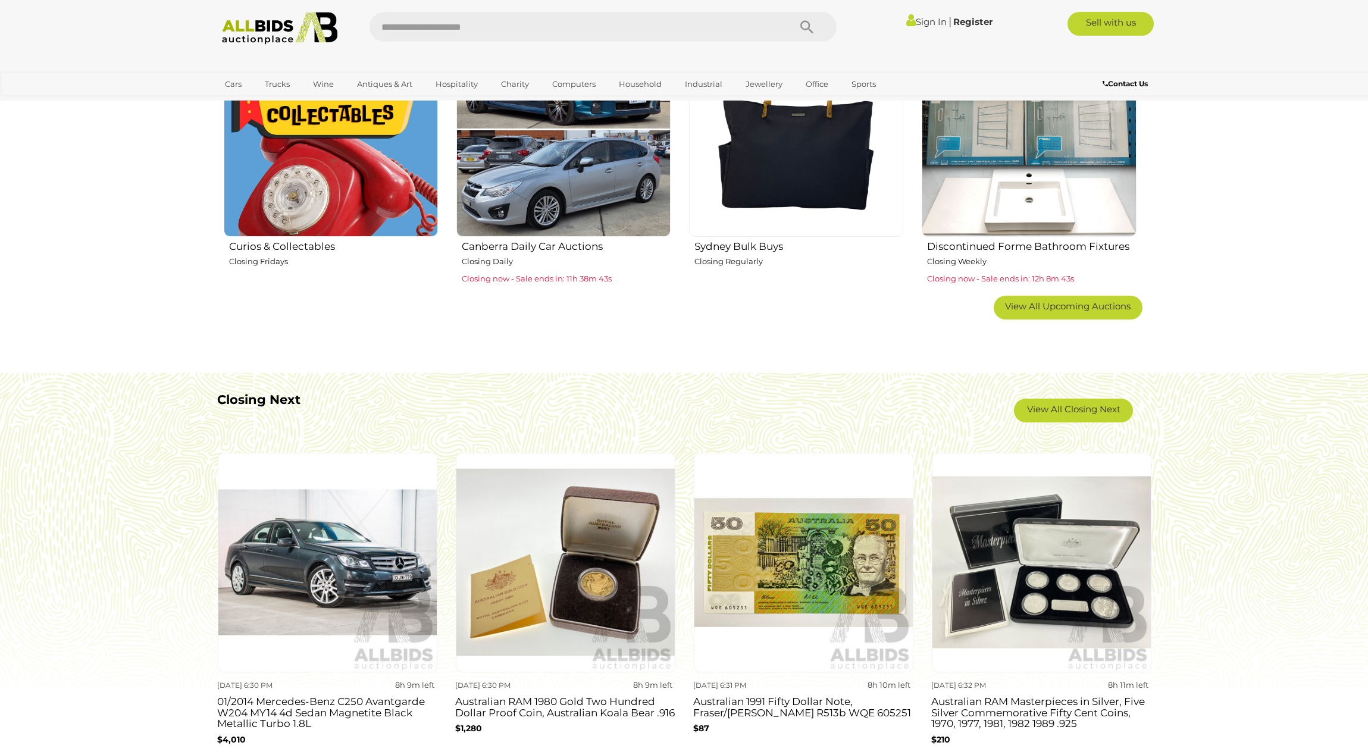
scroll to position [810, 0]
click at [591, 186] on img at bounding box center [563, 128] width 214 height 214
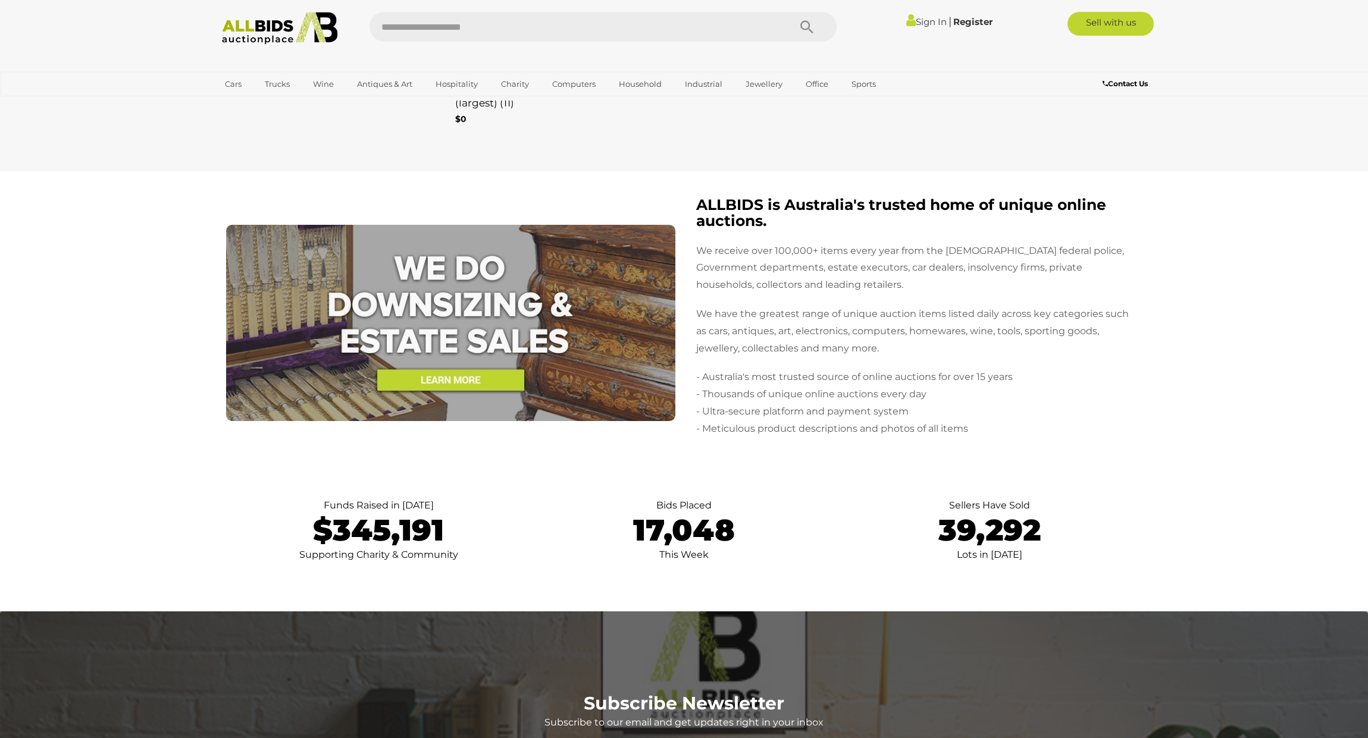
scroll to position [2327, 0]
